Goal: Information Seeking & Learning: Learn about a topic

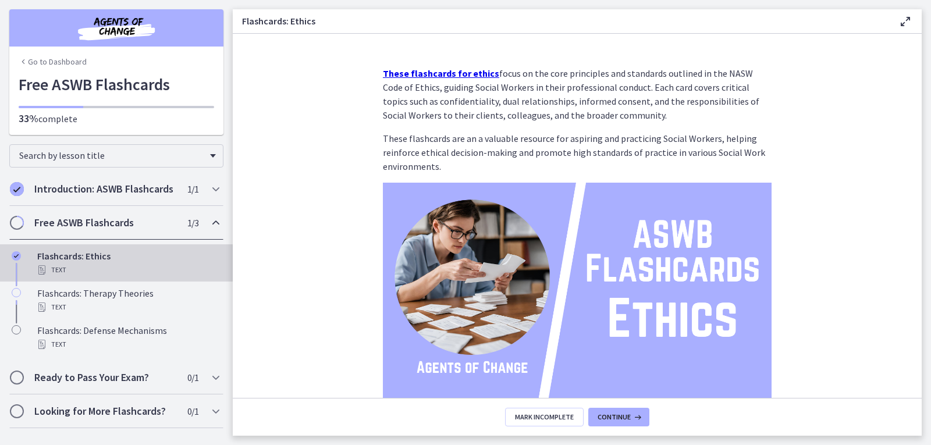
click at [128, 23] on img "Chapters" at bounding box center [117, 28] width 140 height 28
click at [67, 62] on link "Go to Dashboard" at bounding box center [53, 62] width 68 height 12
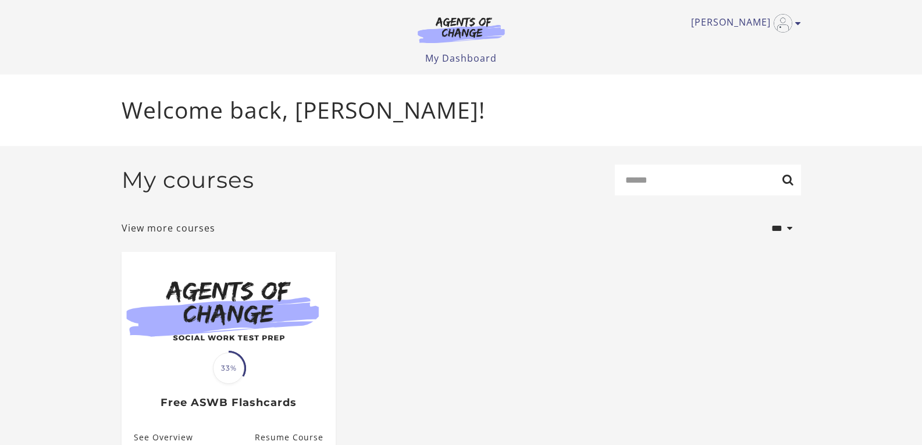
click at [460, 20] on img at bounding box center [462, 29] width 112 height 27
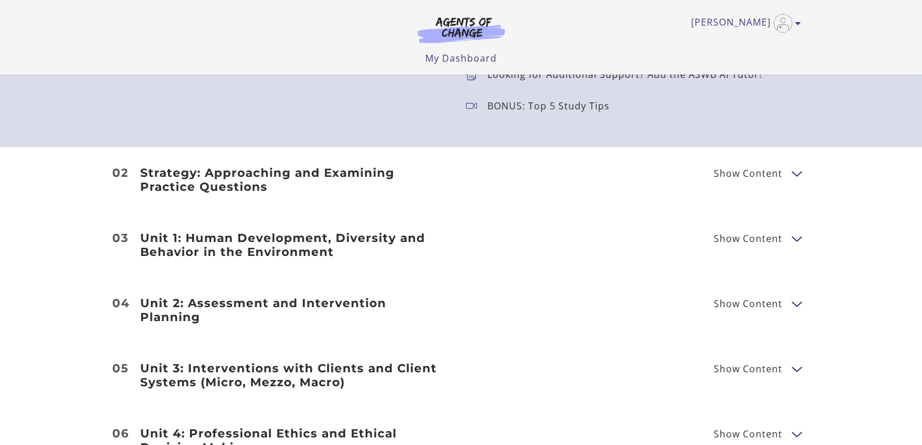
scroll to position [1396, 0]
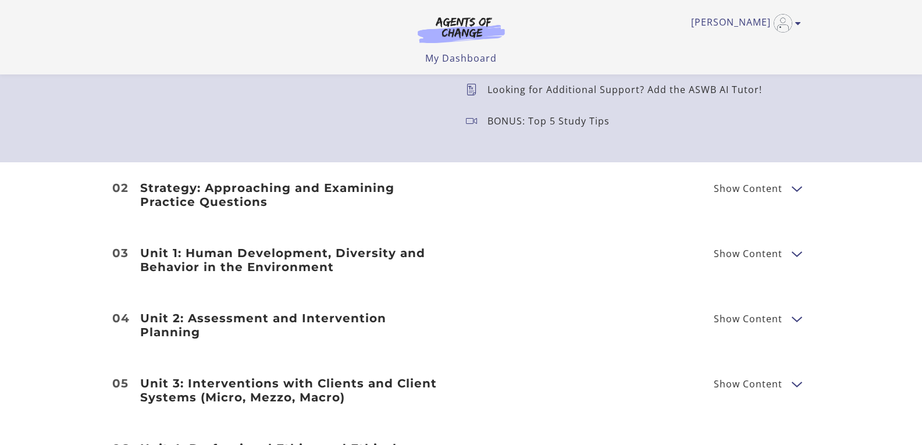
click at [782, 190] on span "Show Content" at bounding box center [748, 188] width 69 height 9
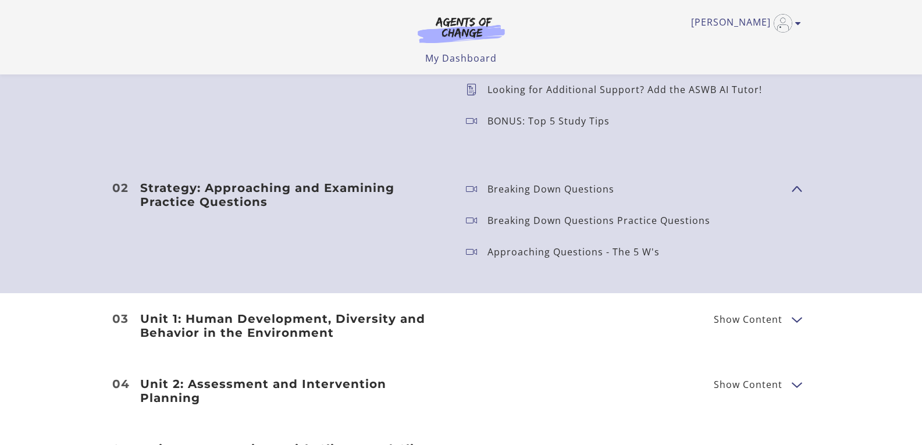
click at [782, 190] on span "Breaking Down Questions" at bounding box center [624, 189] width 317 height 16
click at [792, 191] on span "Show Content" at bounding box center [792, 188] width 0 height 102
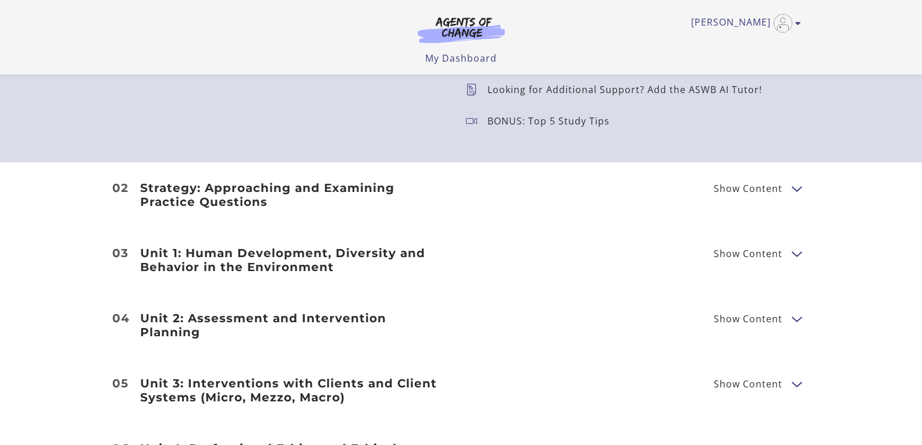
click at [799, 251] on button "Show Content" at bounding box center [796, 253] width 9 height 15
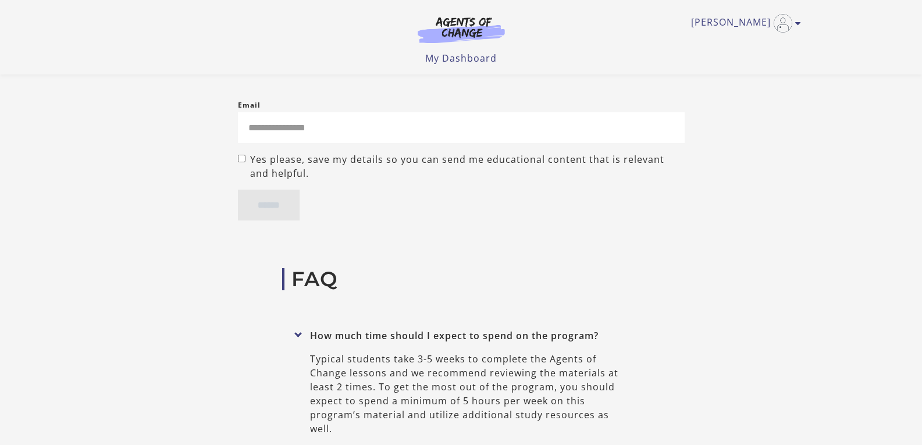
scroll to position [5004, 0]
